Goal: Check status

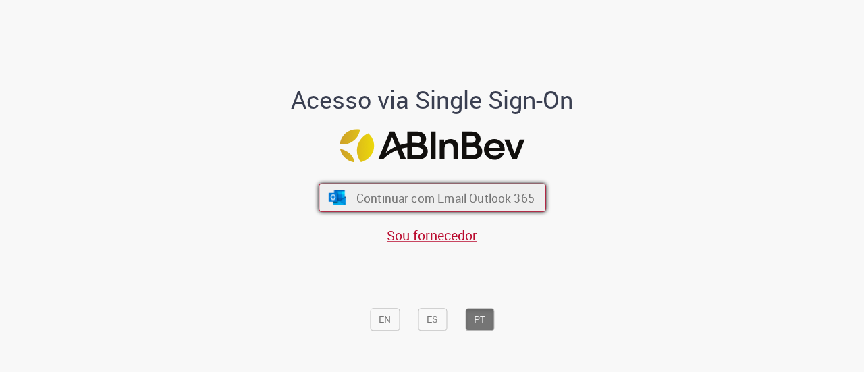
click at [428, 205] on span "Continuar com Email Outlook 365" at bounding box center [445, 198] width 178 height 16
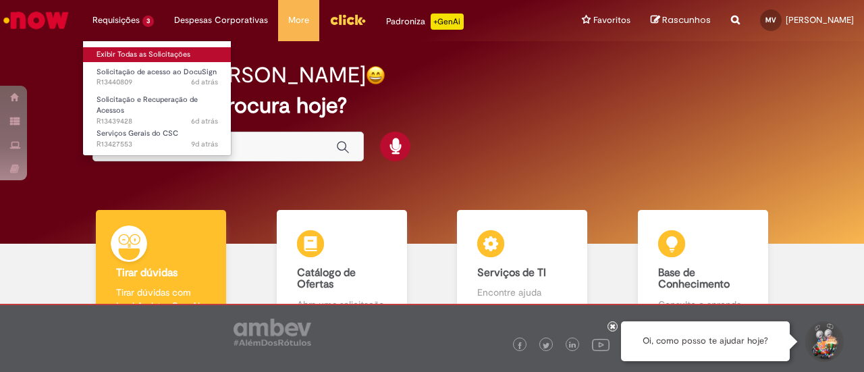
click at [124, 51] on link "Exibir Todas as Solicitações" at bounding box center [157, 54] width 149 height 15
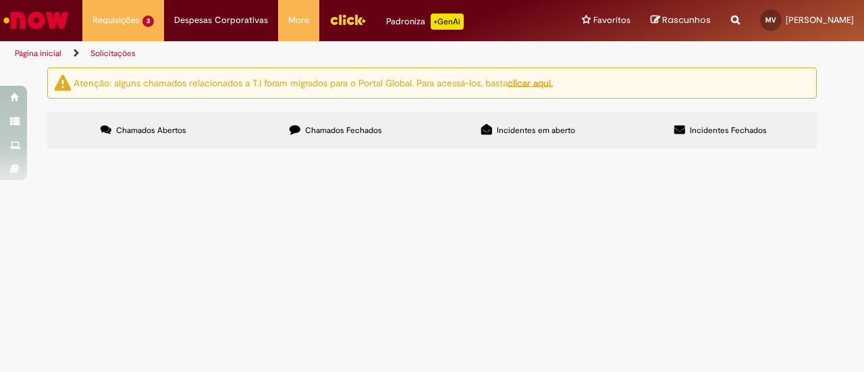
click at [0, 0] on span "Bom dia! Gostaria de solicitar acesso a esse tipo de chamado pois fui admitida …" at bounding box center [0, 0] width 0 height 0
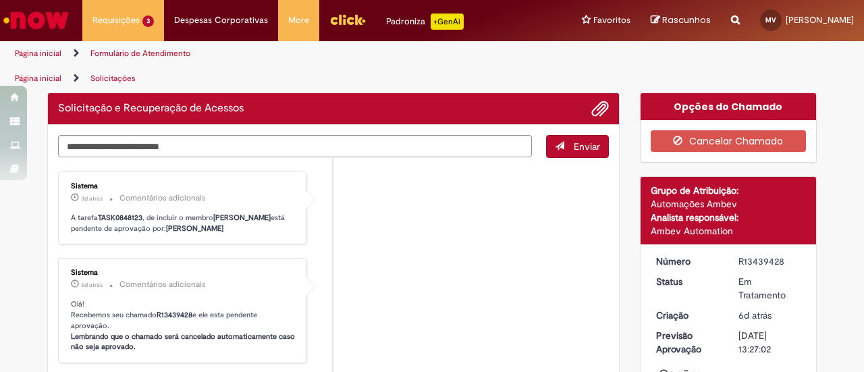
click at [392, 280] on ul "Sistema 3d atrás 3 dias atrás Comentários adicionais A tarefa TASK0848123 , de …" at bounding box center [333, 370] width 551 height 424
